Goal: Transaction & Acquisition: Obtain resource

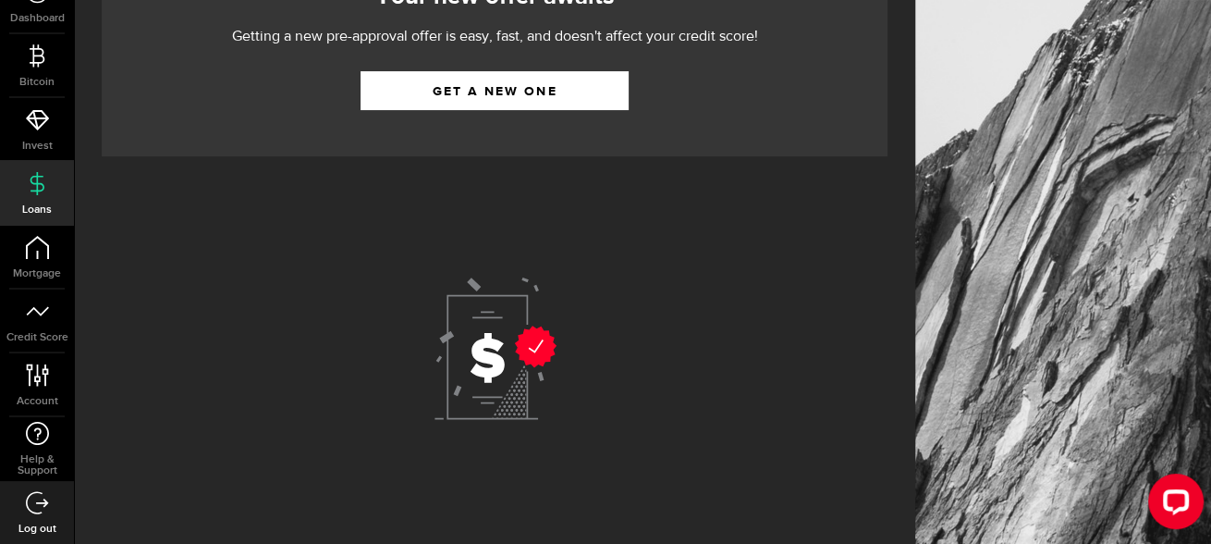
scroll to position [271, 0]
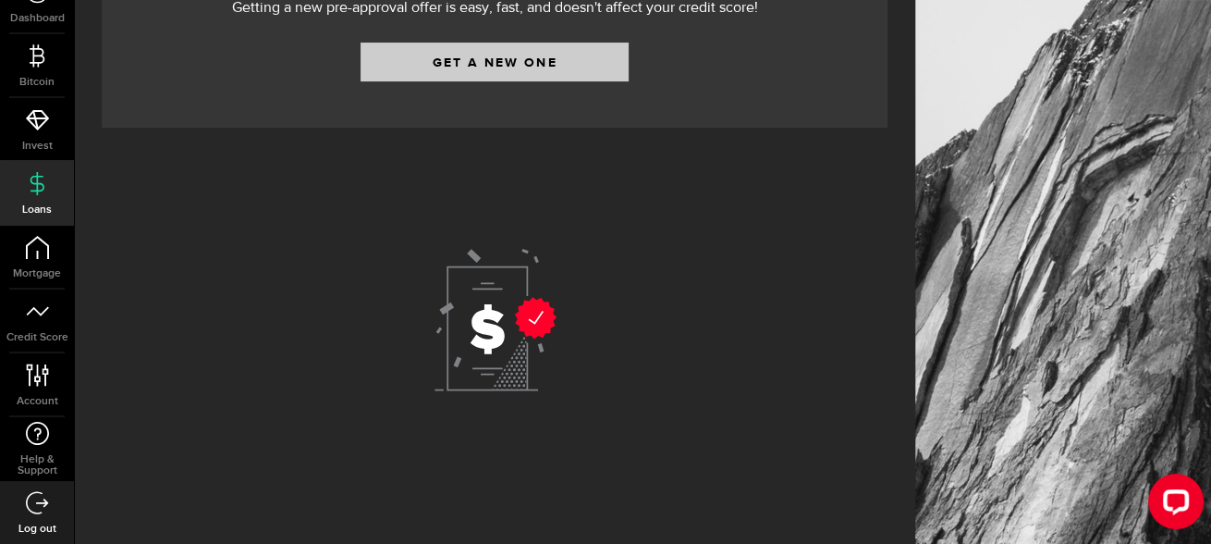
click at [547, 41] on div "Your new offer awaits Getting a new pre-approval offer is easy, fast, and doesn…" at bounding box center [495, 18] width 786 height 218
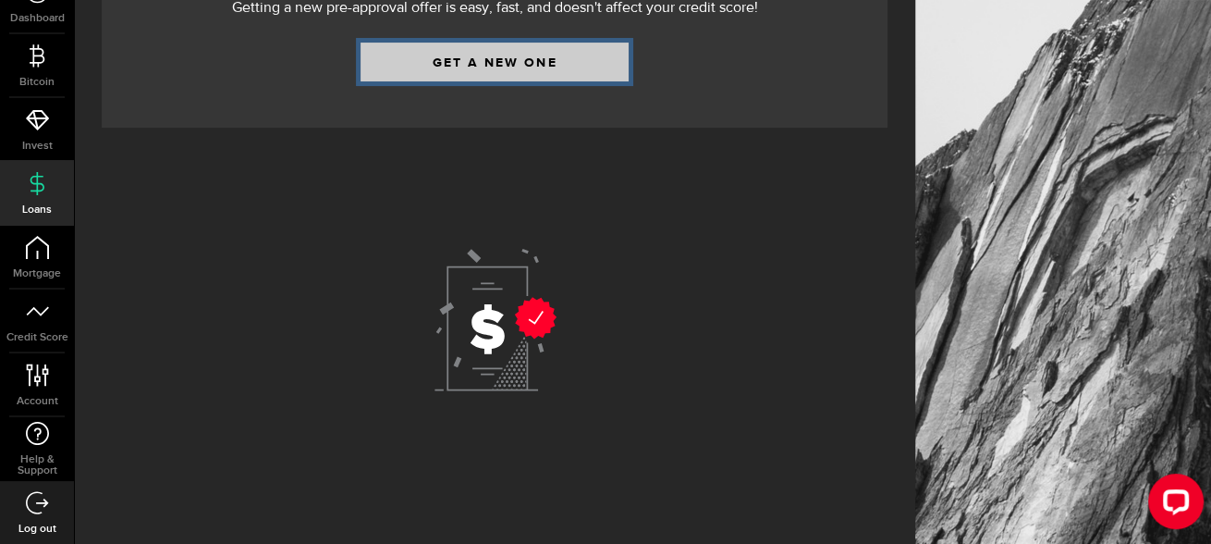
click at [562, 74] on link "Get a new one" at bounding box center [495, 62] width 268 height 39
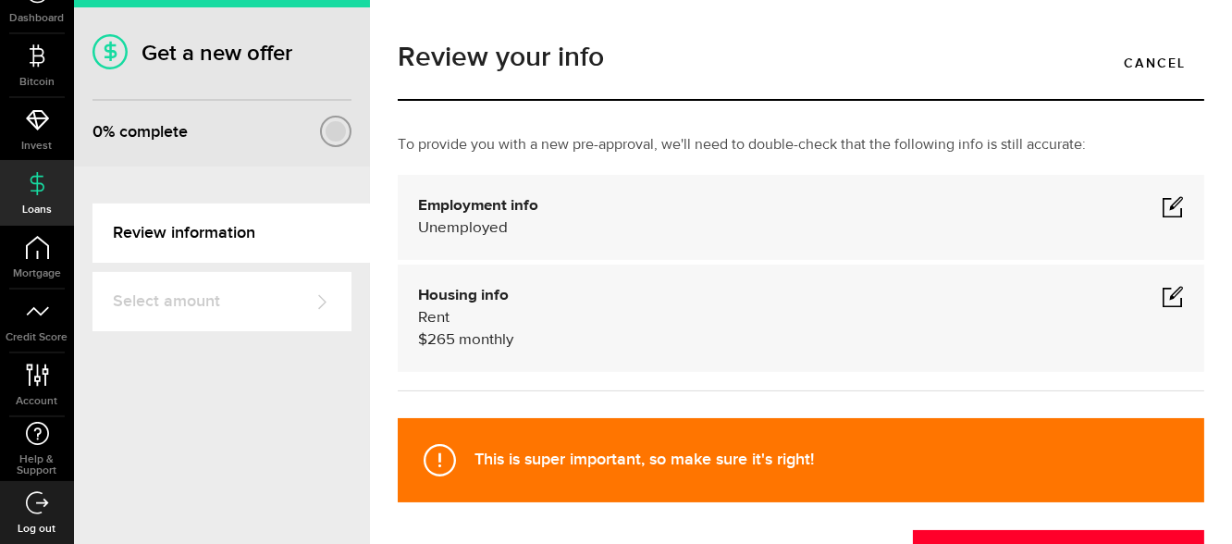
click at [1161, 299] on span at bounding box center [1172, 296] width 22 height 22
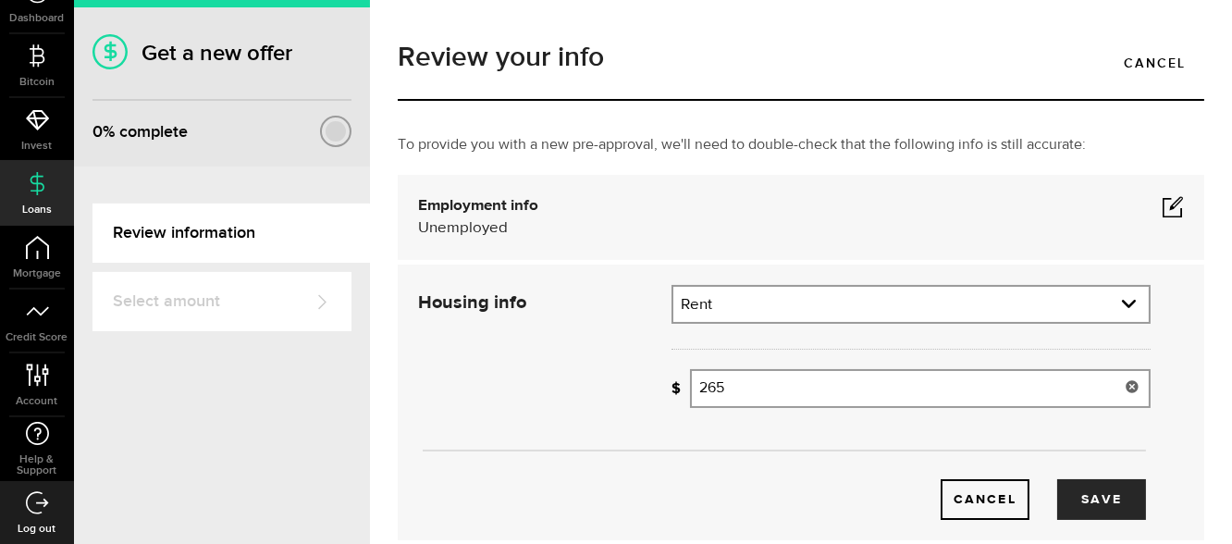
drag, startPoint x: 823, startPoint y: 393, endPoint x: 585, endPoint y: 436, distance: 241.4
click at [585, 436] on div "Housing info Residential status What's your residential status? Rent Residentia…" at bounding box center [784, 402] width 760 height 235
type input "8"
type input "9"
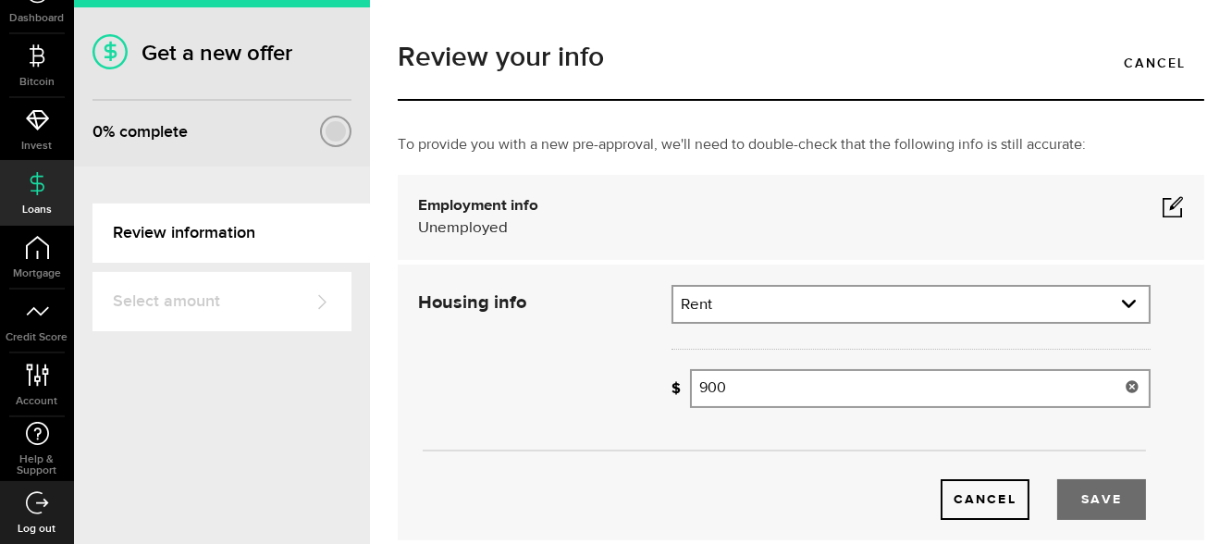
type input "900"
click at [1110, 497] on button "Save" at bounding box center [1101, 499] width 89 height 41
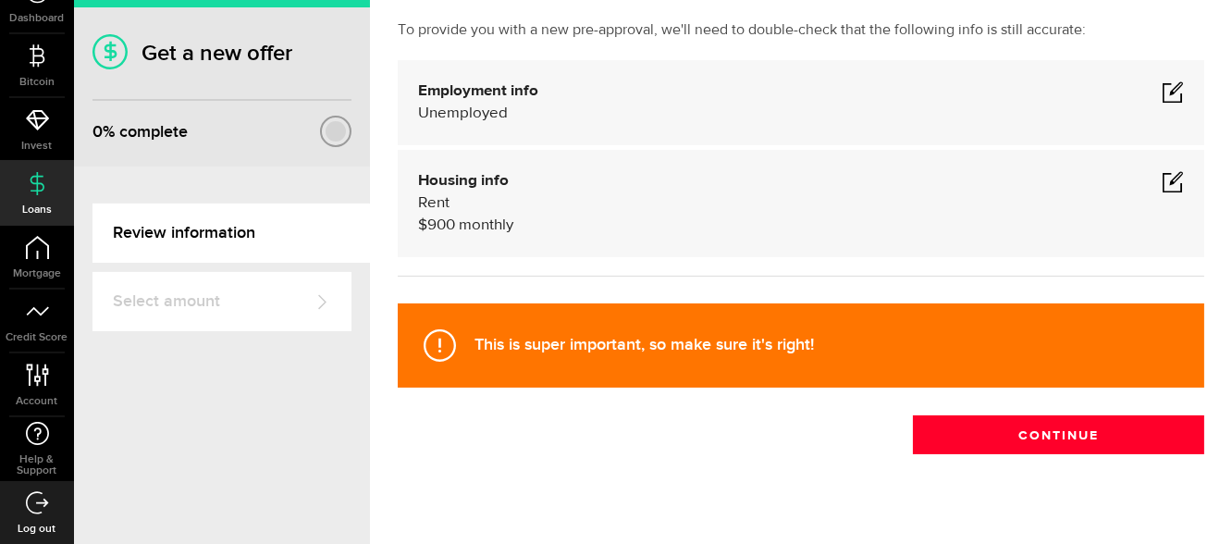
scroll to position [128, 0]
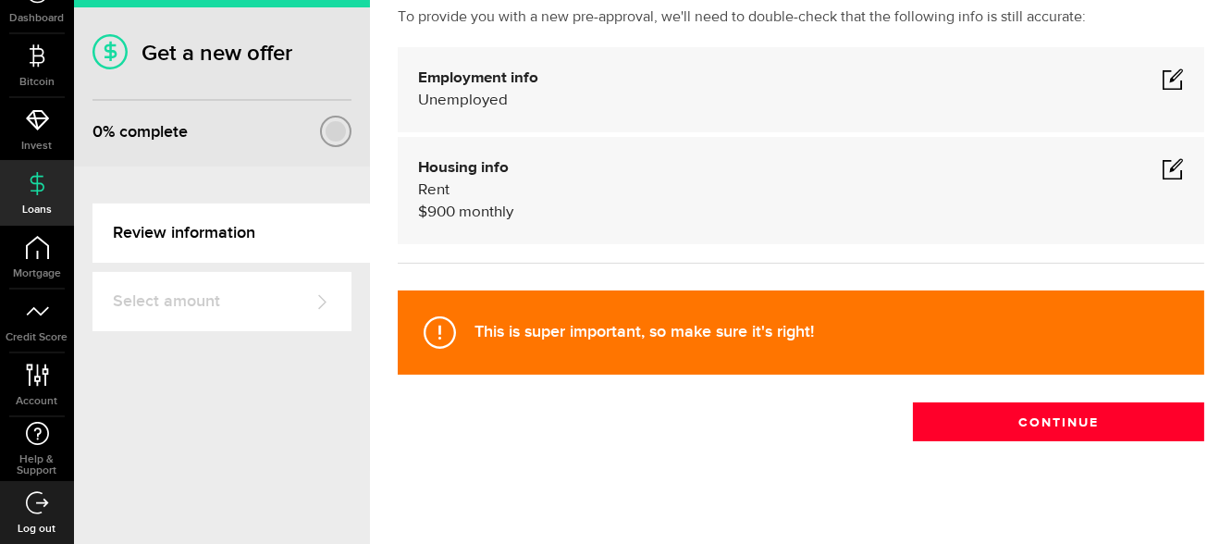
click at [1161, 79] on span at bounding box center [1172, 79] width 22 height 22
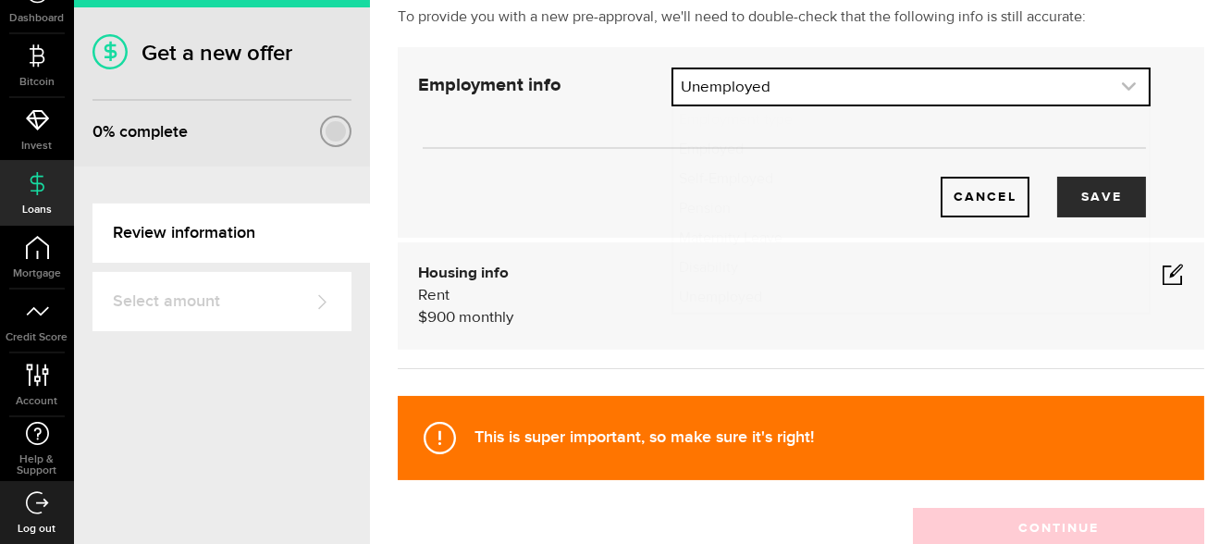
click at [1095, 82] on link "expand select" at bounding box center [910, 86] width 475 height 35
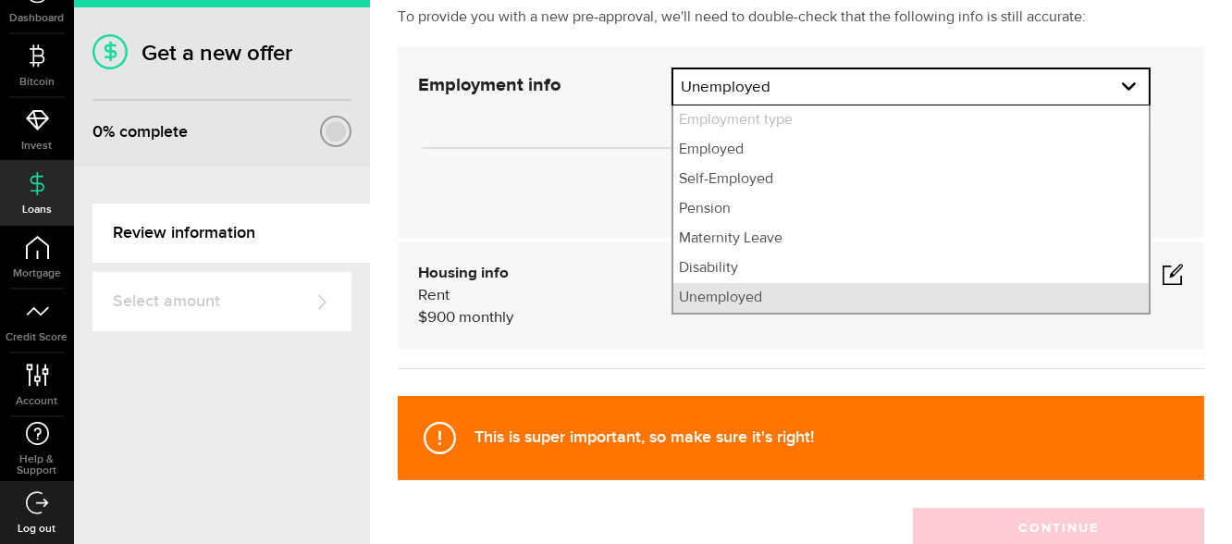
click at [786, 293] on li "Unemployed" at bounding box center [910, 298] width 475 height 30
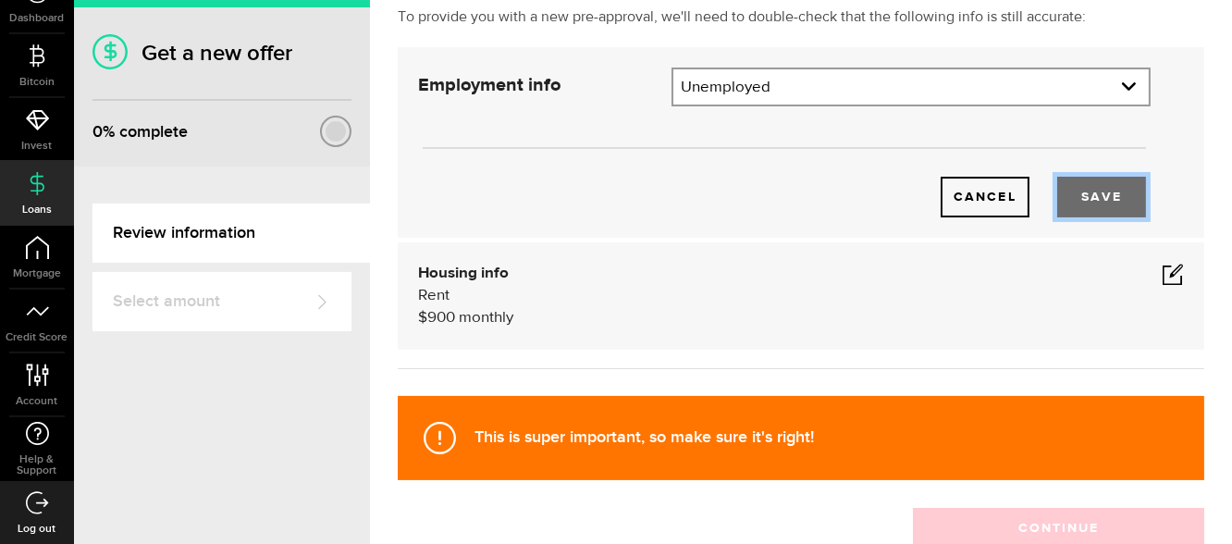
click at [1103, 206] on button "Save" at bounding box center [1101, 197] width 89 height 41
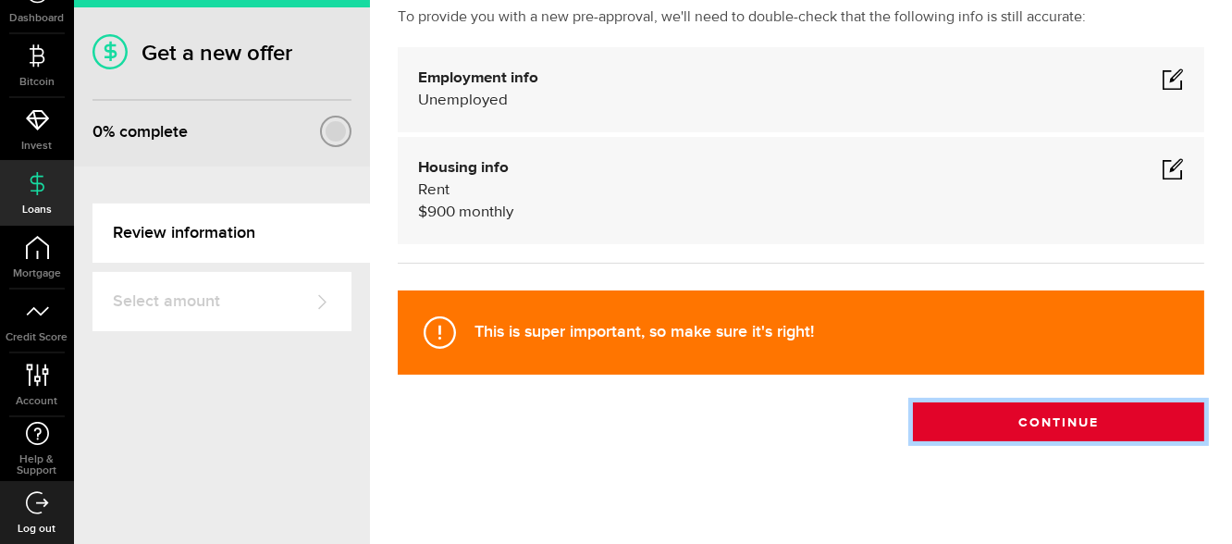
click at [1027, 417] on button "Continue" at bounding box center [1058, 421] width 291 height 39
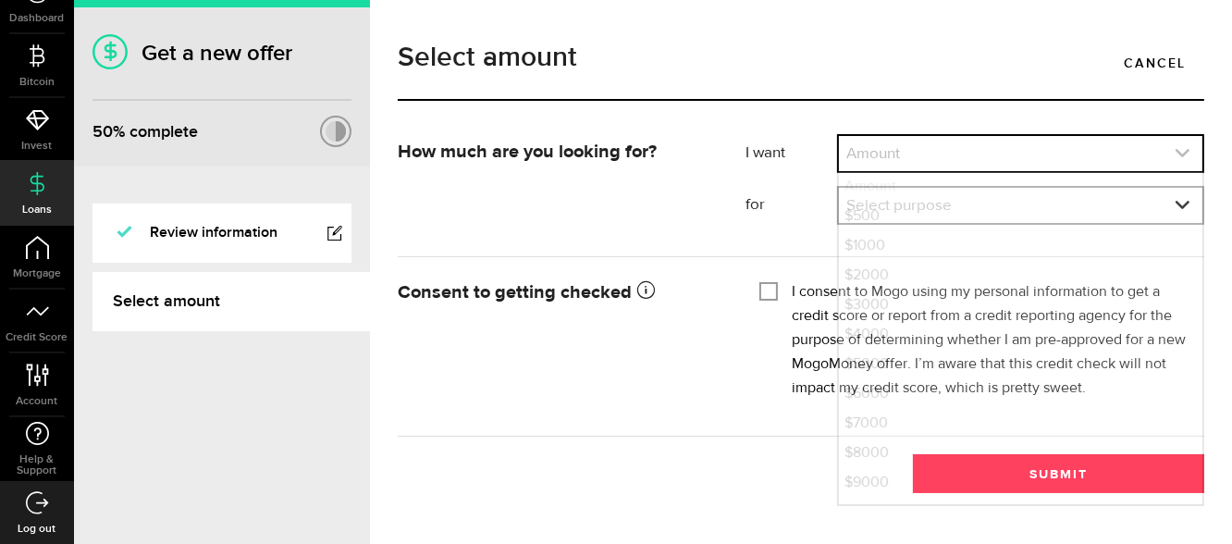
click at [956, 141] on link "expand select" at bounding box center [1020, 153] width 363 height 35
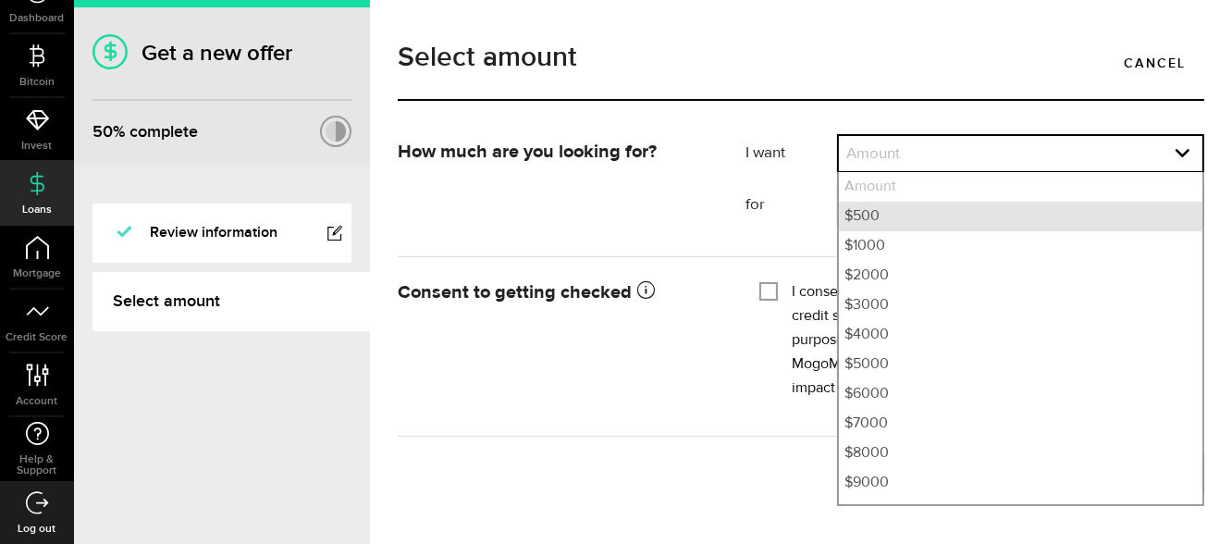
click at [885, 213] on li "$500" at bounding box center [1020, 217] width 363 height 30
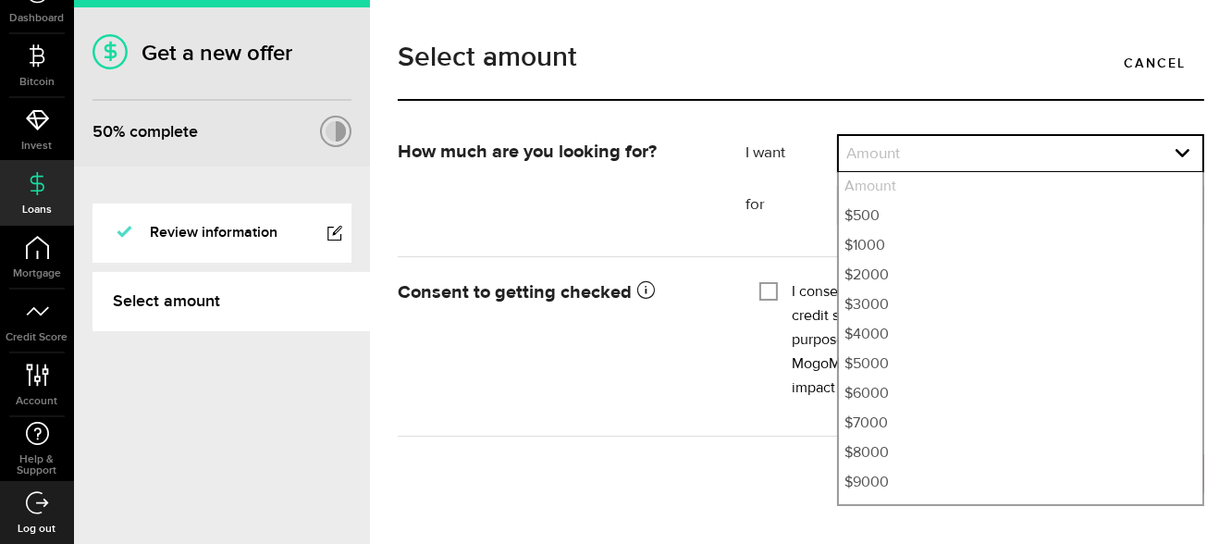
select select "500"
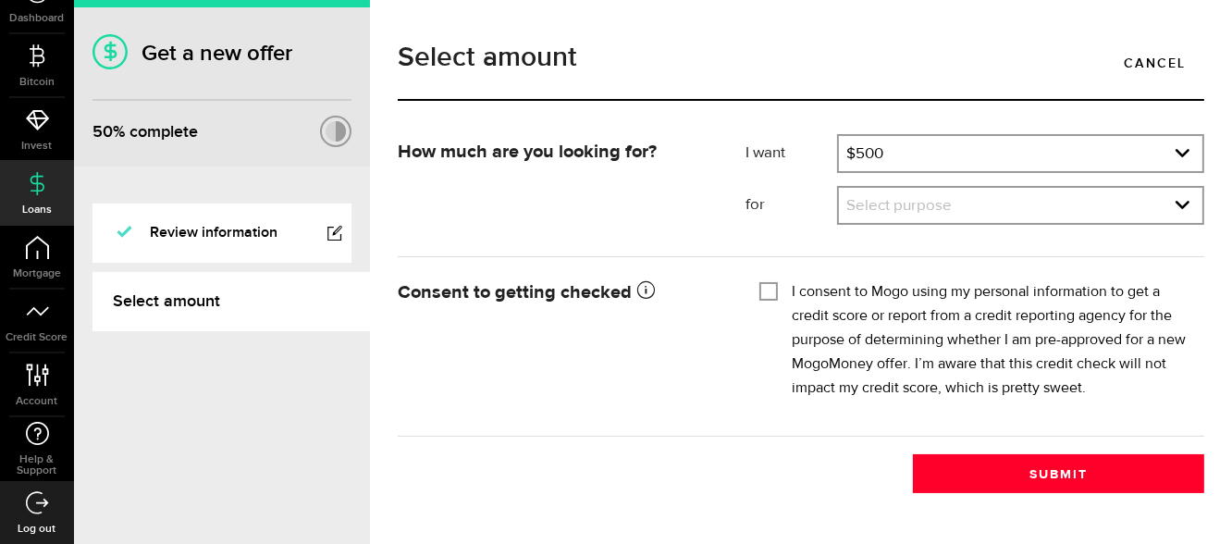
click at [885, 213] on link "expand select" at bounding box center [1020, 205] width 363 height 35
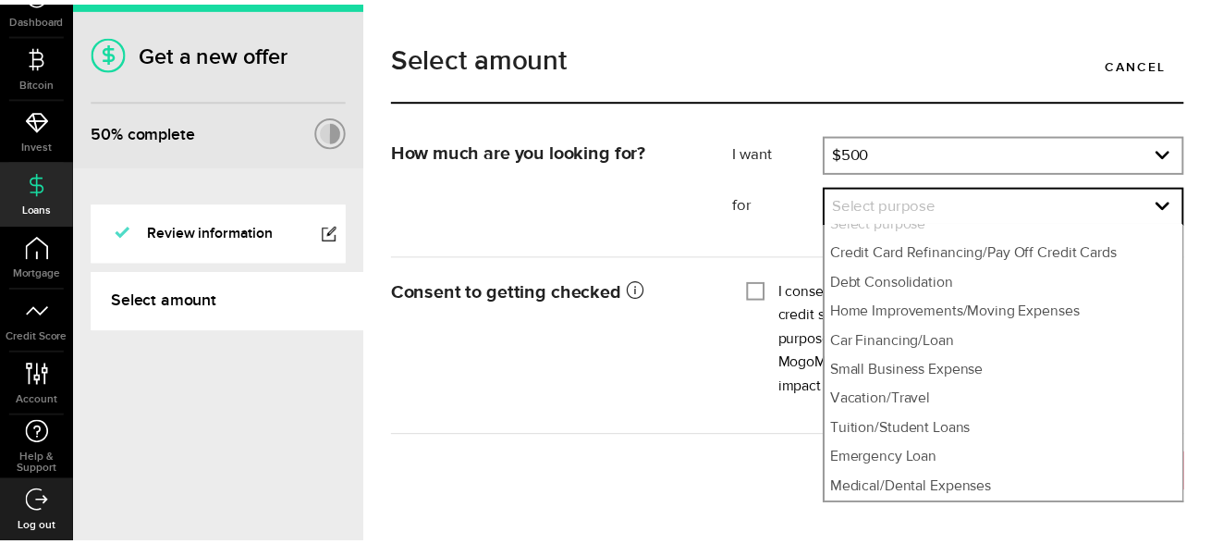
scroll to position [74, 0]
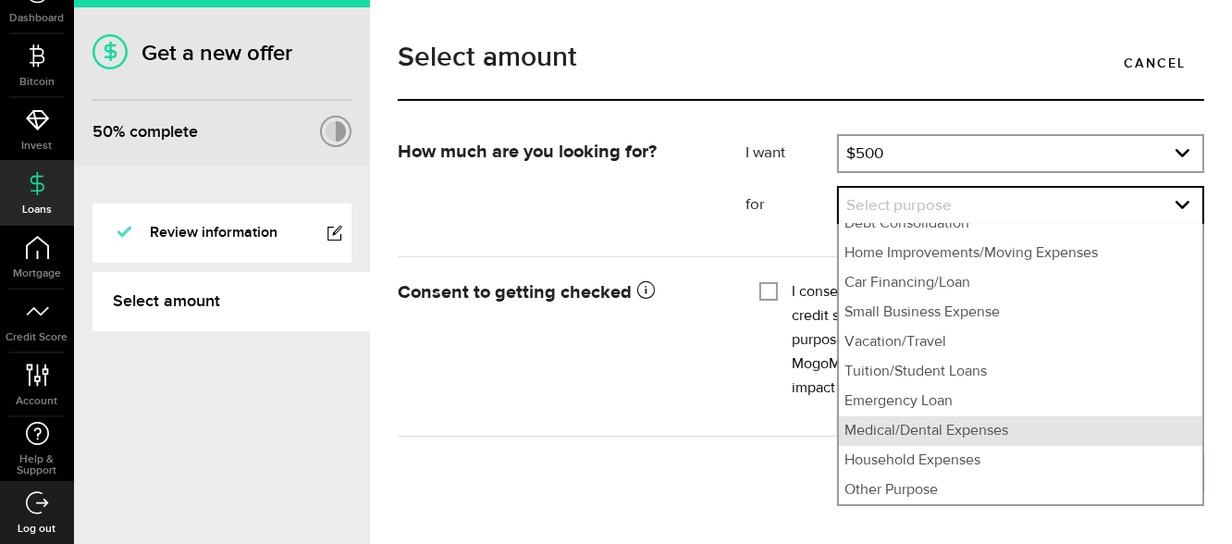
click at [1022, 427] on li "Medical/Dental Expenses" at bounding box center [1020, 431] width 363 height 30
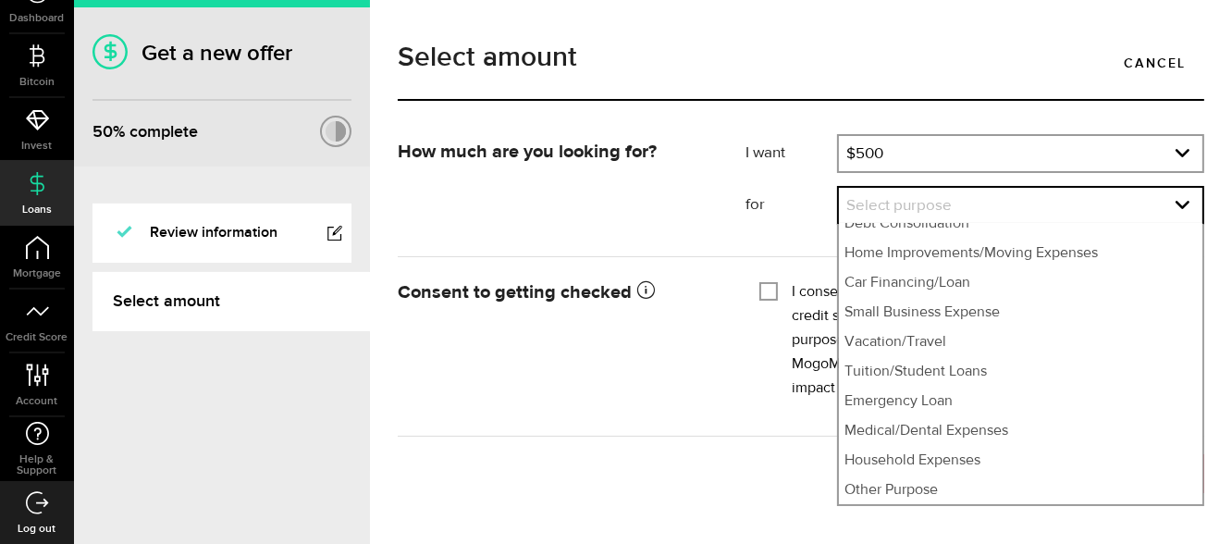
select select "Medical/Dental Expenses"
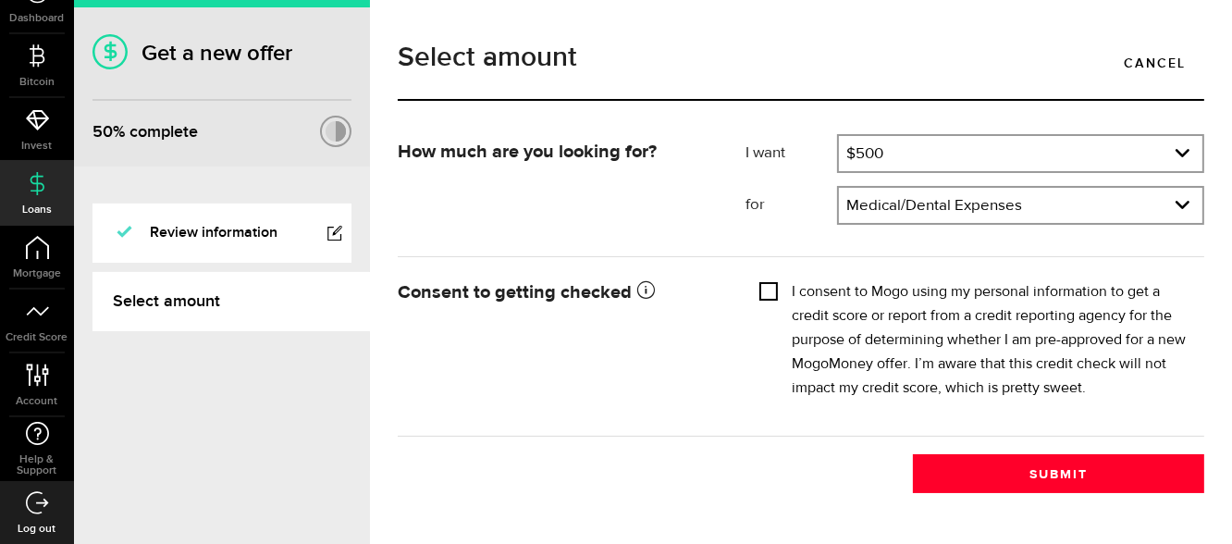
click at [762, 296] on input "I consent to Mogo using my personal information to get a credit score or report…" at bounding box center [768, 289] width 18 height 18
checkbox input "true"
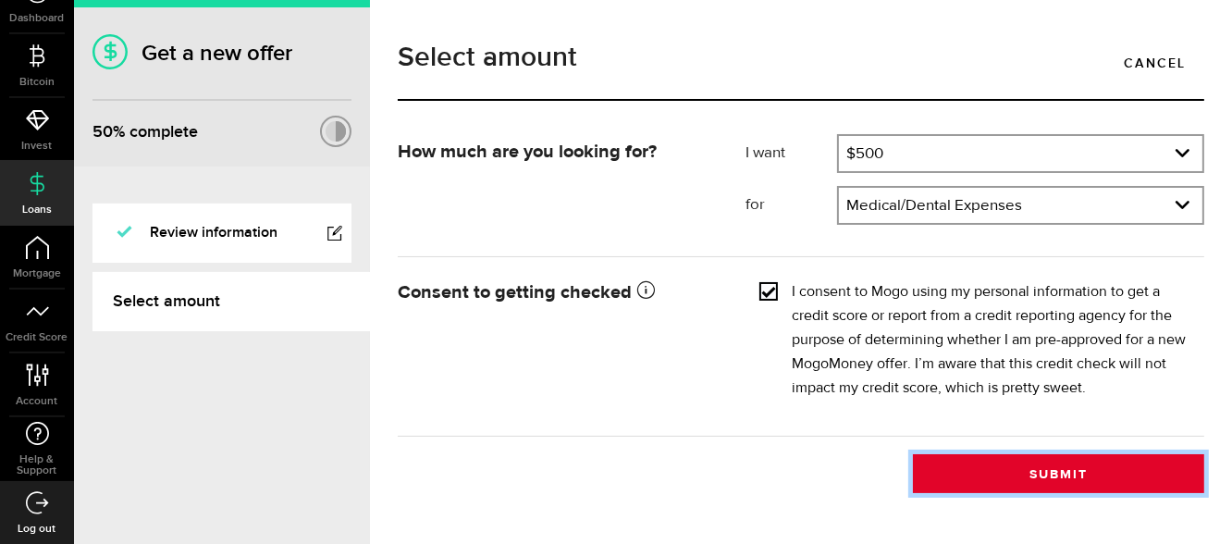
click at [1087, 460] on button "Submit" at bounding box center [1058, 473] width 291 height 39
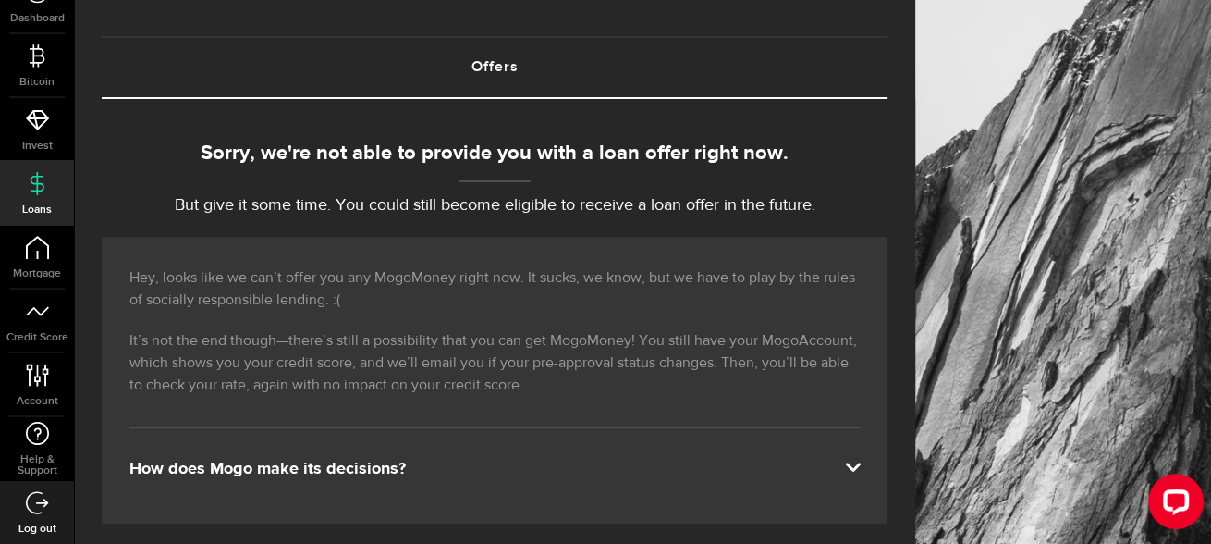
scroll to position [735, 0]
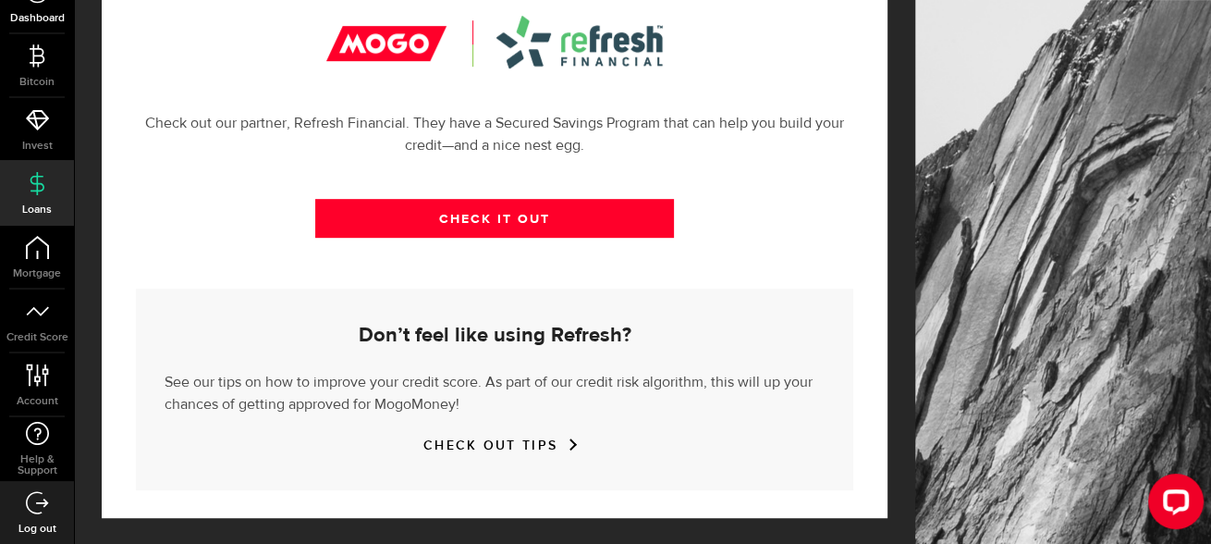
click at [42, 17] on span "Dashboard" at bounding box center [37, 18] width 74 height 11
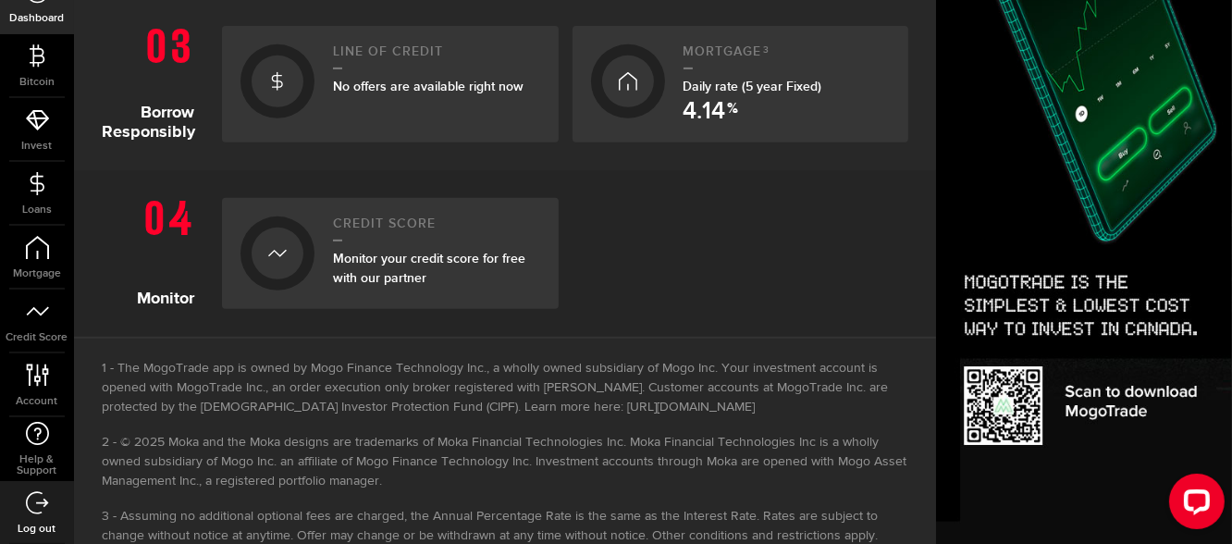
scroll to position [901, 0]
